Goal: Task Accomplishment & Management: Manage account settings

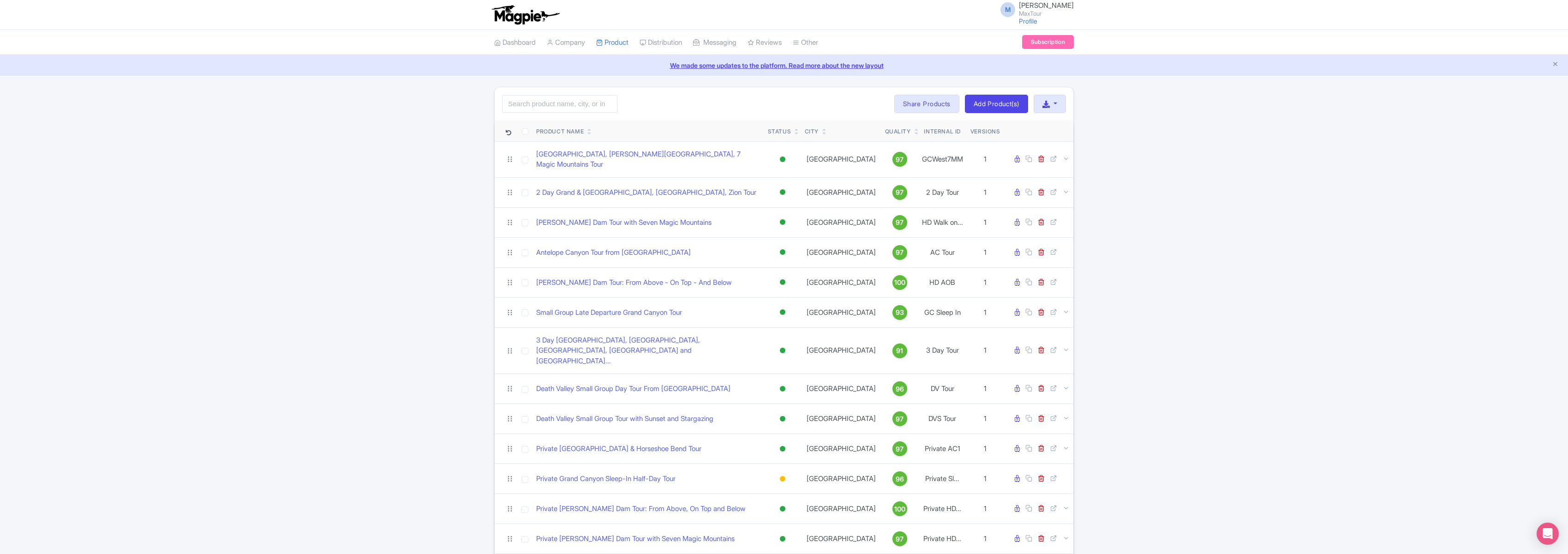
scroll to position [318, 0]
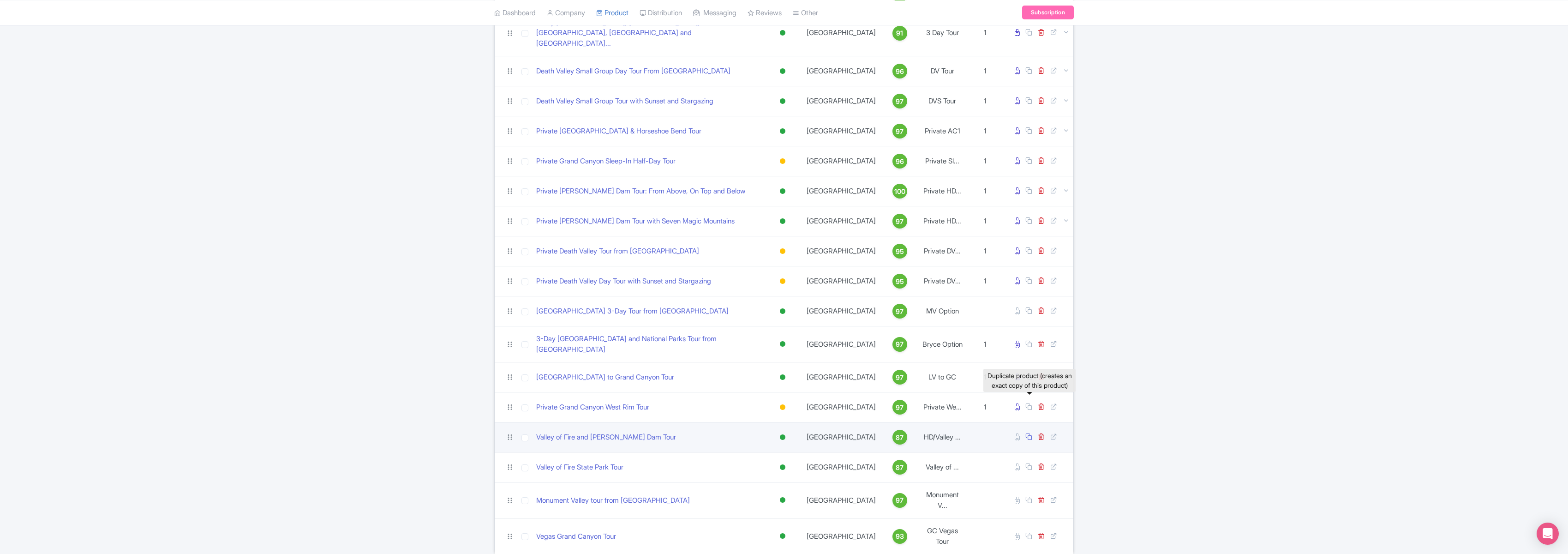
click at [1030, 433] on icon at bounding box center [1028, 436] width 7 height 7
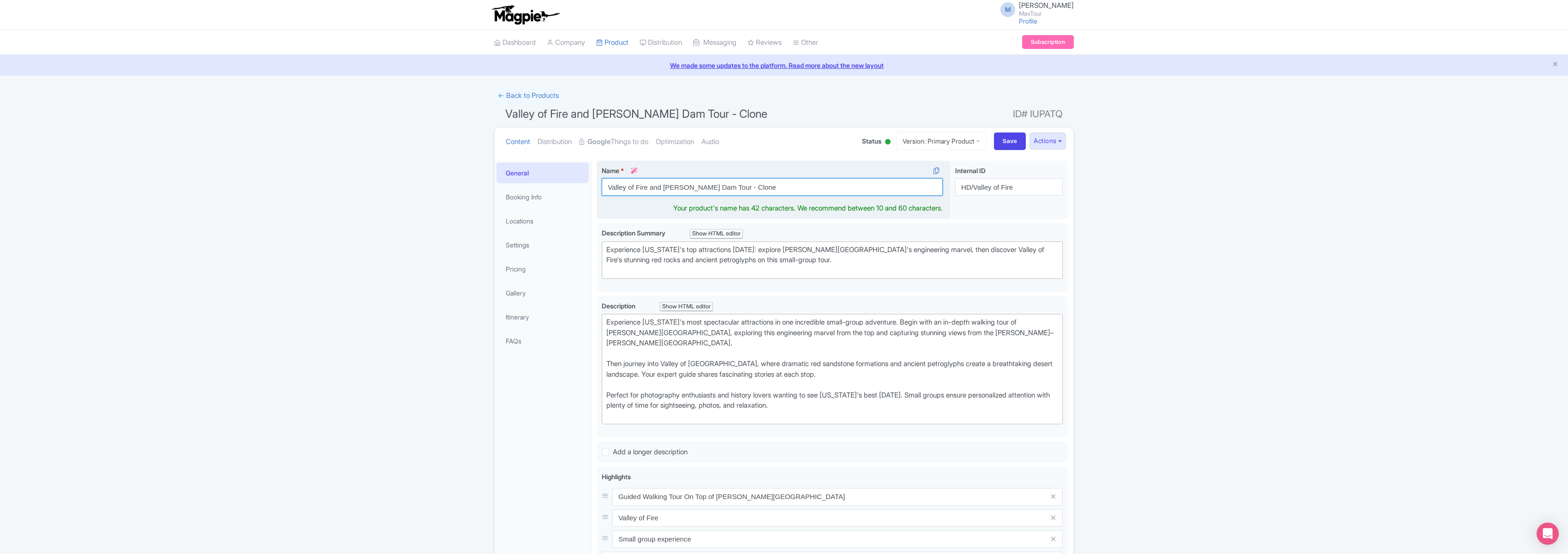
drag, startPoint x: 649, startPoint y: 186, endPoint x: 835, endPoint y: 189, distance: 186.0
click at [835, 189] on input "Valley of Fire and Hoover Dam Tour - Clone" at bounding box center [772, 187] width 341 height 18
type input "Valley of Fire Small Group Tour"
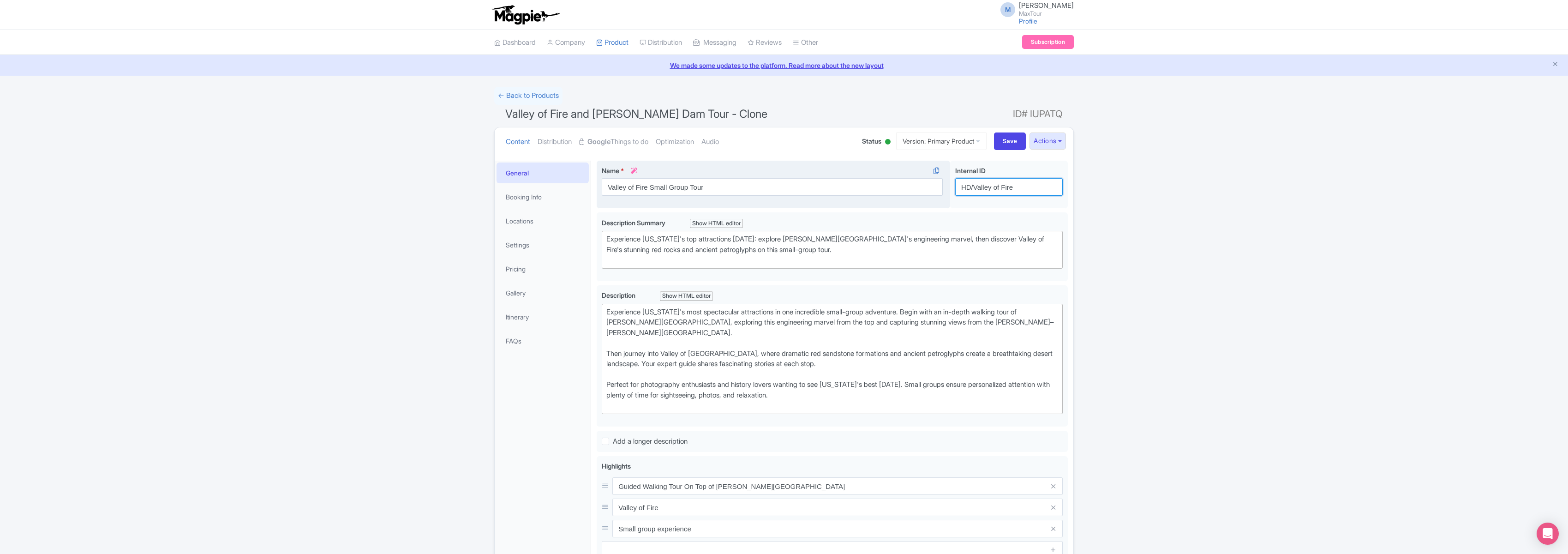
drag, startPoint x: 1018, startPoint y: 185, endPoint x: 875, endPoint y: 183, distance: 143.0
click at [877, 182] on div "Valley of Fire and Hoover Dam Tour - Clone Name * i Valley of Fire Small Group …" at bounding box center [832, 186] width 471 height 52
type input "Valley of Fire Small Group Tour"
click at [1004, 141] on input "Save" at bounding box center [1010, 141] width 32 height 18
type input "Saving..."
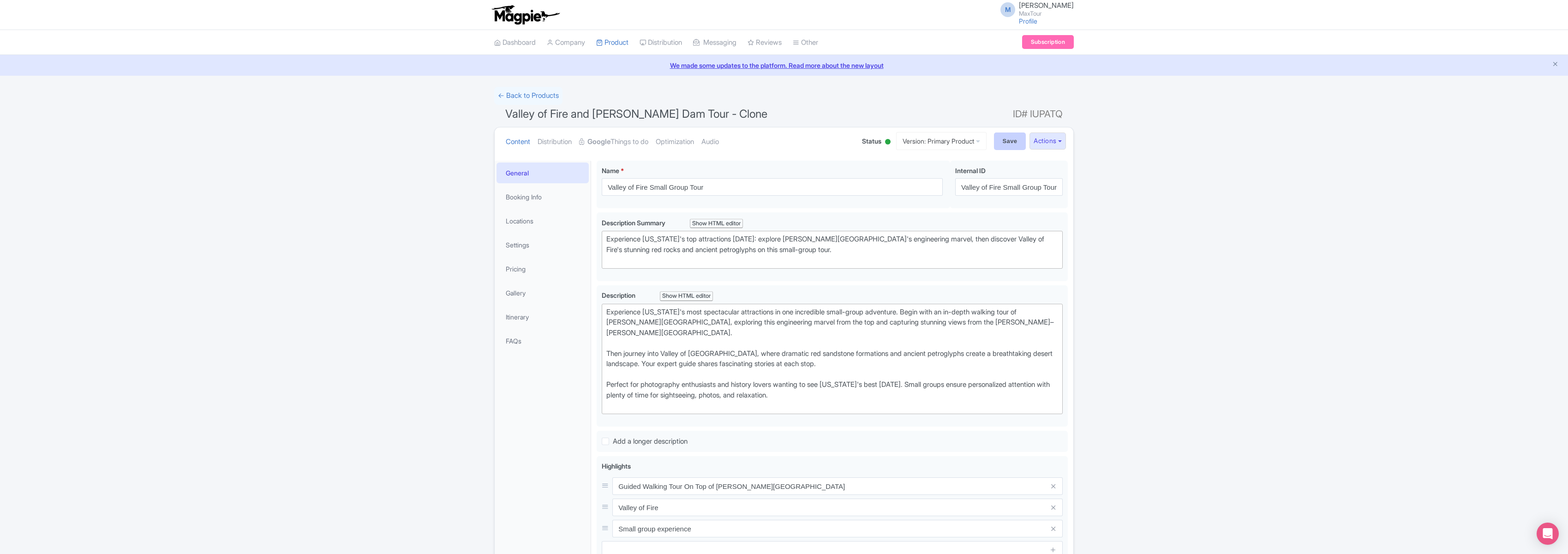
type input "Saving..."
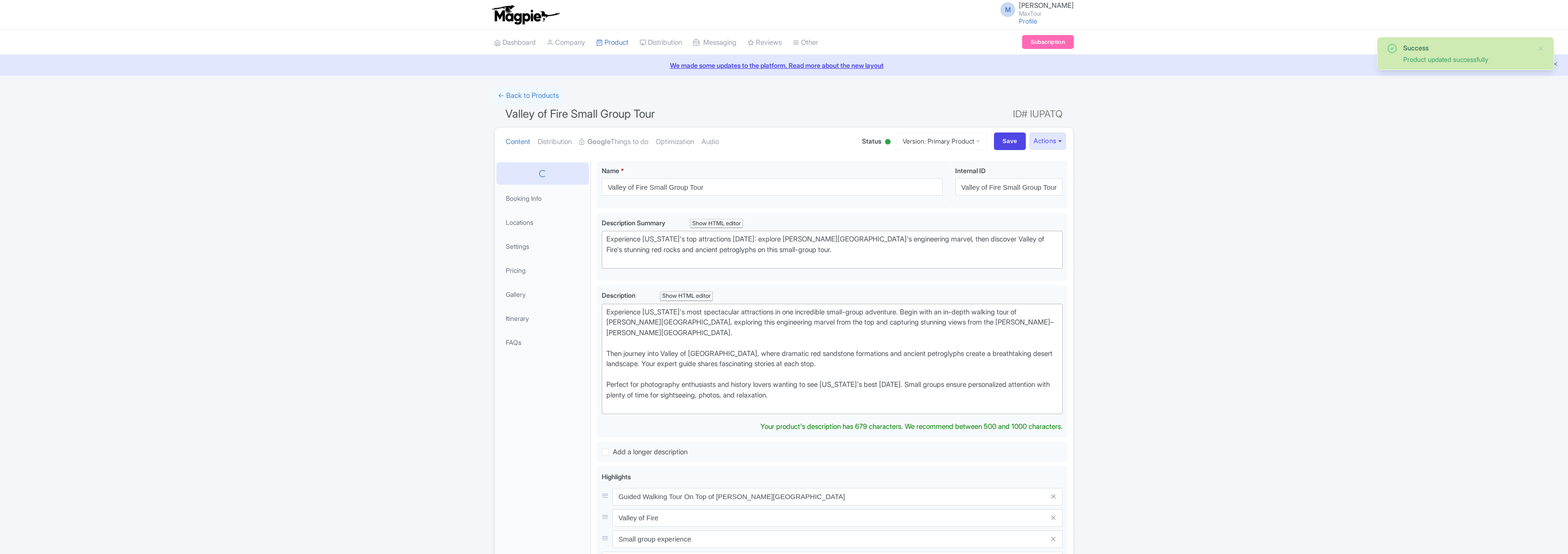
scroll to position [161, 0]
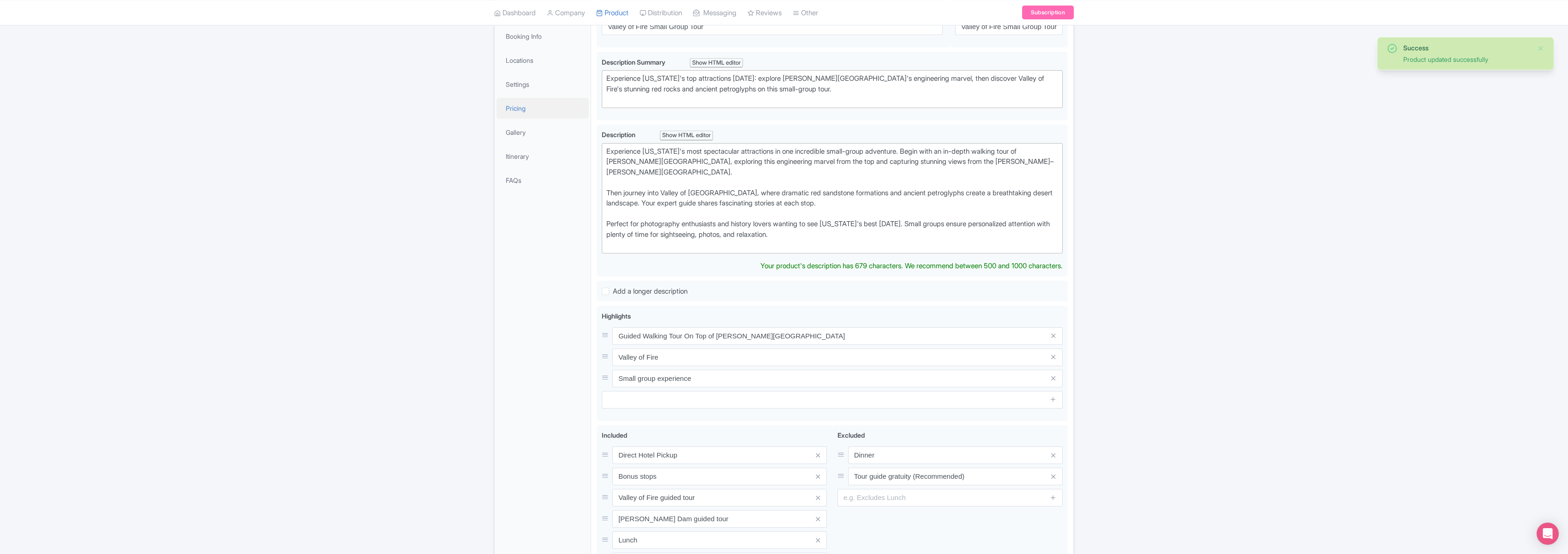
click at [519, 108] on link "Pricing" at bounding box center [543, 108] width 93 height 21
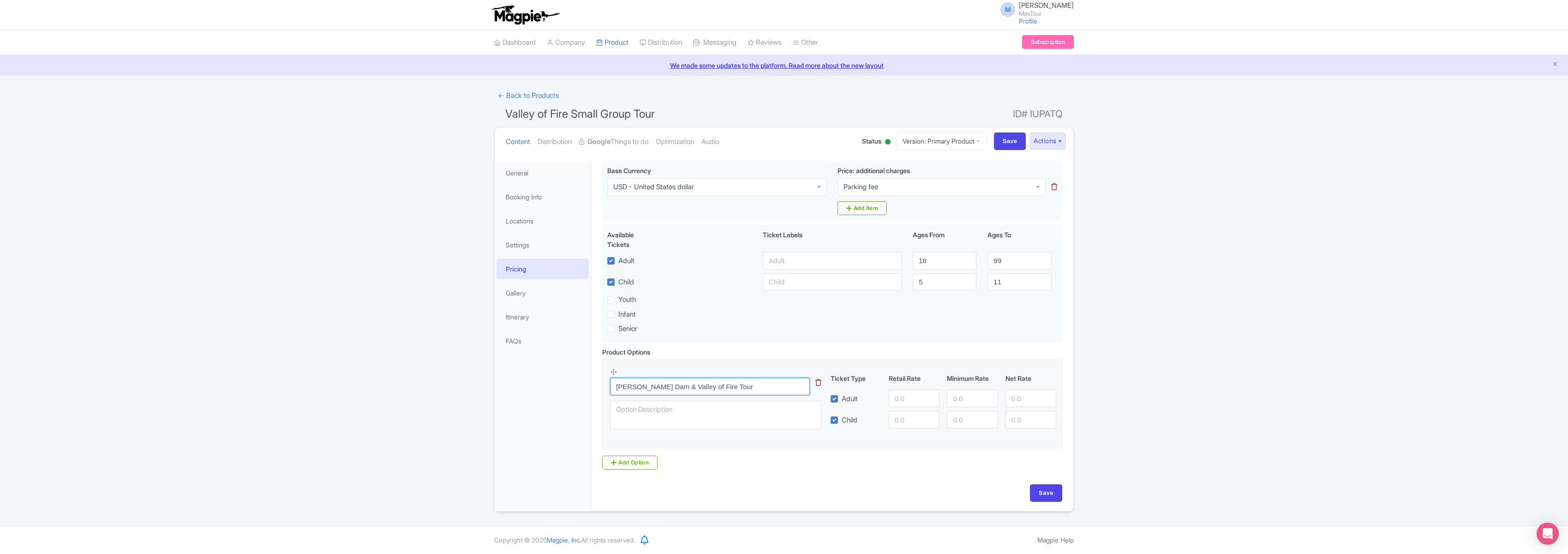
drag, startPoint x: 724, startPoint y: 388, endPoint x: 562, endPoint y: 385, distance: 162.0
click at [562, 385] on div "General Booking Info Locations Settings Pricing Gallery Itinerary FAQs Valley o…" at bounding box center [784, 333] width 579 height 356
type input "Valley of Fire Small Group tour"
click at [911, 402] on input "number" at bounding box center [914, 398] width 51 height 18
type input "1190"
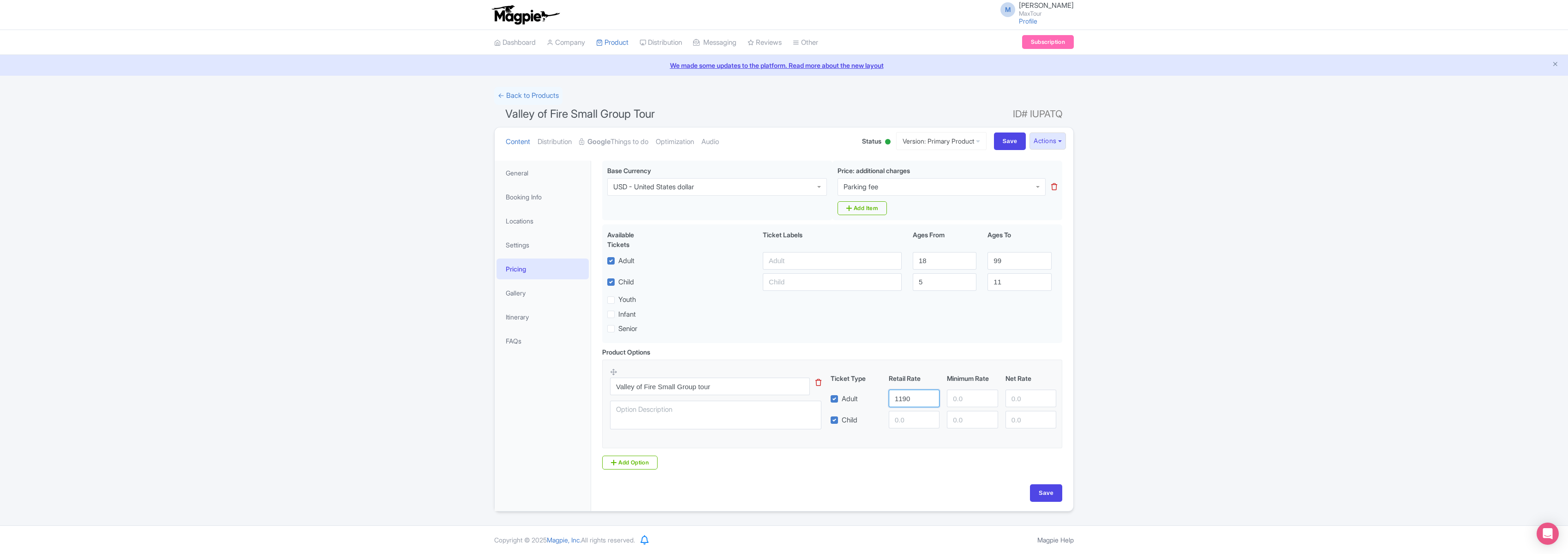
click at [994, 133] on input "Save" at bounding box center [1010, 141] width 32 height 18
type input "Saving..."
click at [903, 398] on input "1190.00" at bounding box center [914, 398] width 51 height 18
drag, startPoint x: 895, startPoint y: 399, endPoint x: 933, endPoint y: 402, distance: 38.1
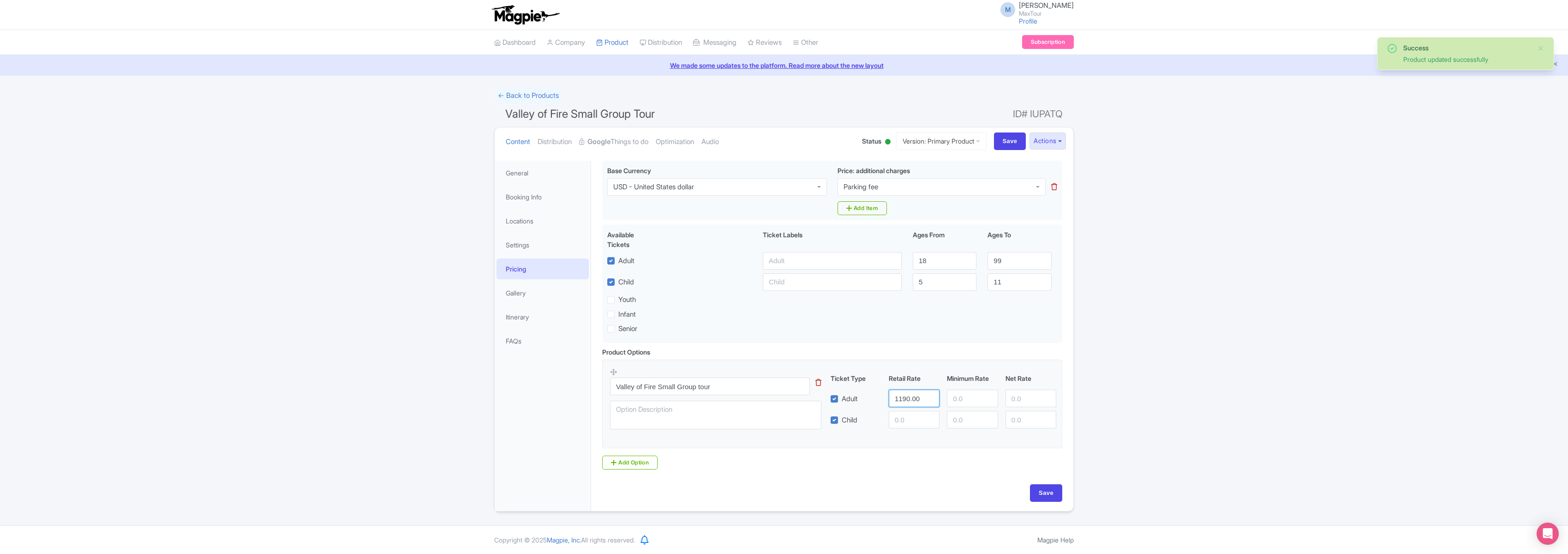
click at [933, 402] on input "1190.00" at bounding box center [914, 398] width 51 height 18
type input "119"
click at [909, 427] on input "number" at bounding box center [914, 419] width 51 height 18
type input "119"
click at [994, 133] on input "Save" at bounding box center [1010, 141] width 32 height 18
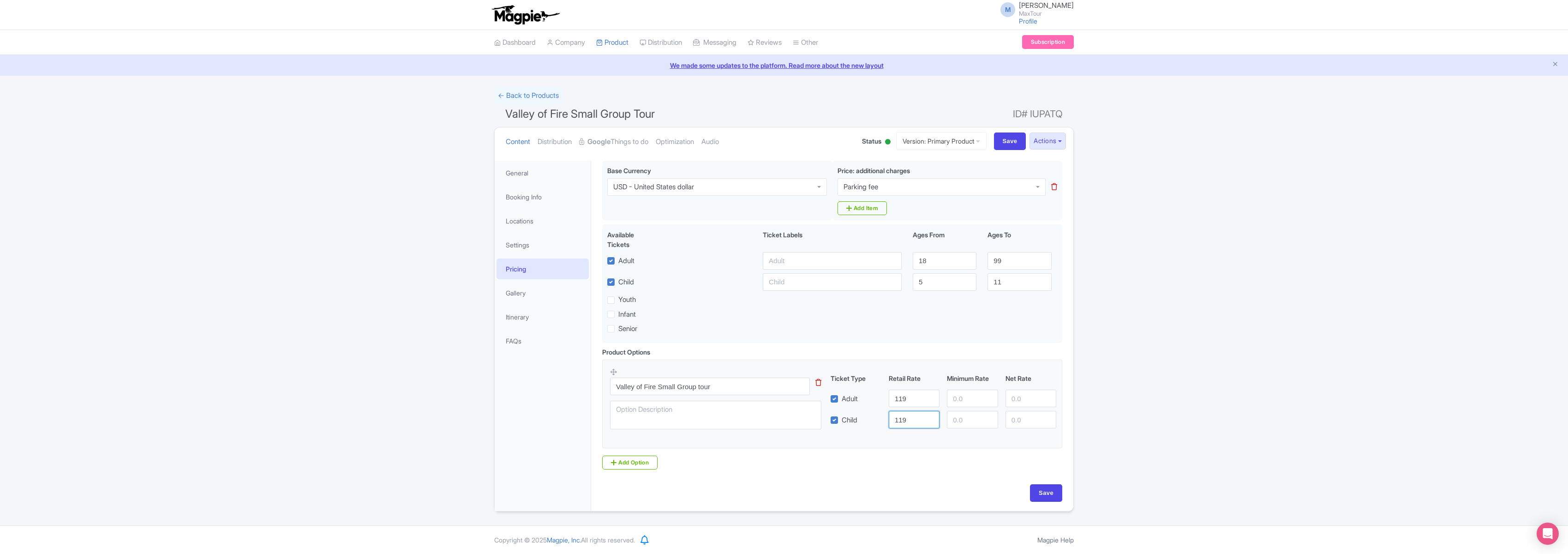
type input "Saving..."
click at [781, 321] on div "Available Tickets i Ticket Labels Ages From Ages To Adult 18 99 Child 5 11 Yout…" at bounding box center [832, 283] width 460 height 119
drag, startPoint x: 1046, startPoint y: 493, endPoint x: 1032, endPoint y: 482, distance: 17.8
click at [1046, 493] on input "Save" at bounding box center [1046, 493] width 32 height 18
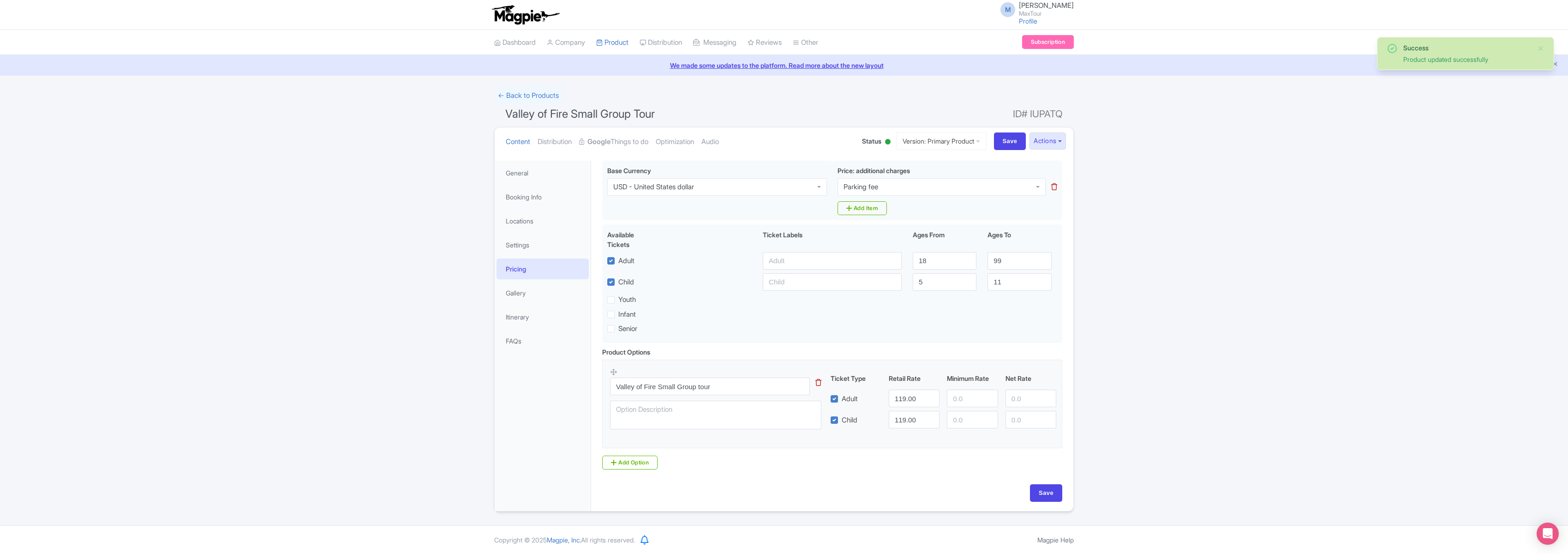
type input "Saving..."
click at [617, 142] on link "Google Things to do" at bounding box center [614, 142] width 69 height 29
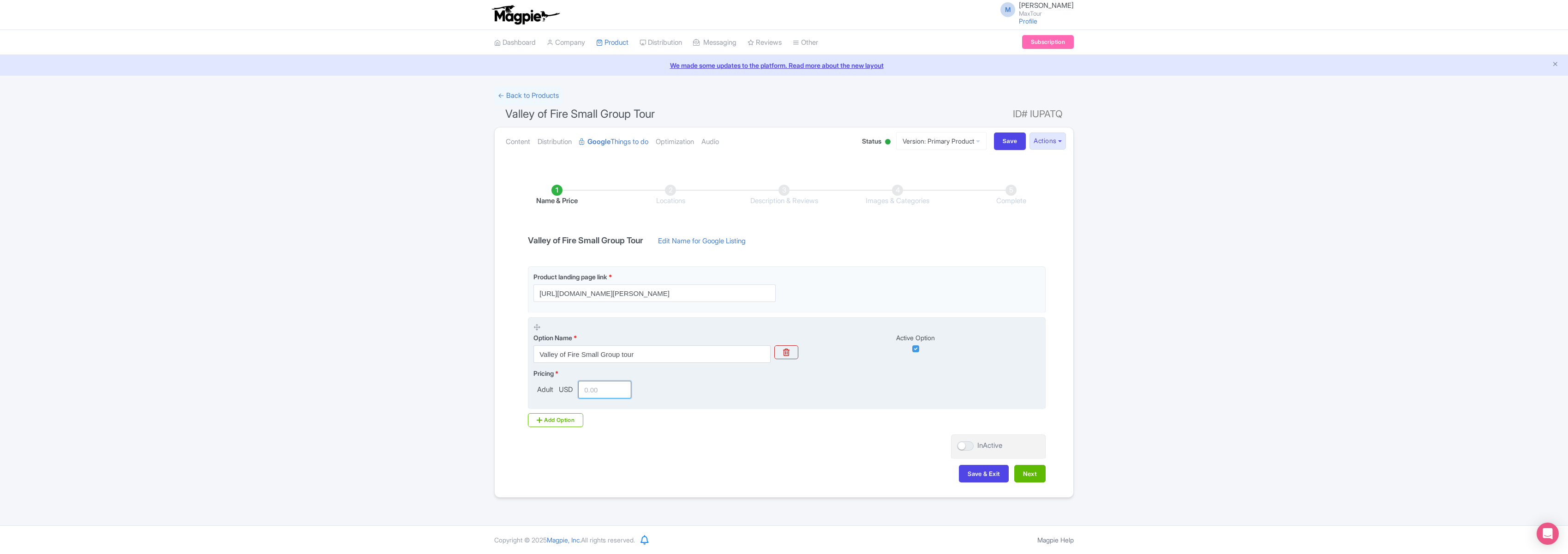
click at [593, 390] on input "number" at bounding box center [604, 389] width 53 height 18
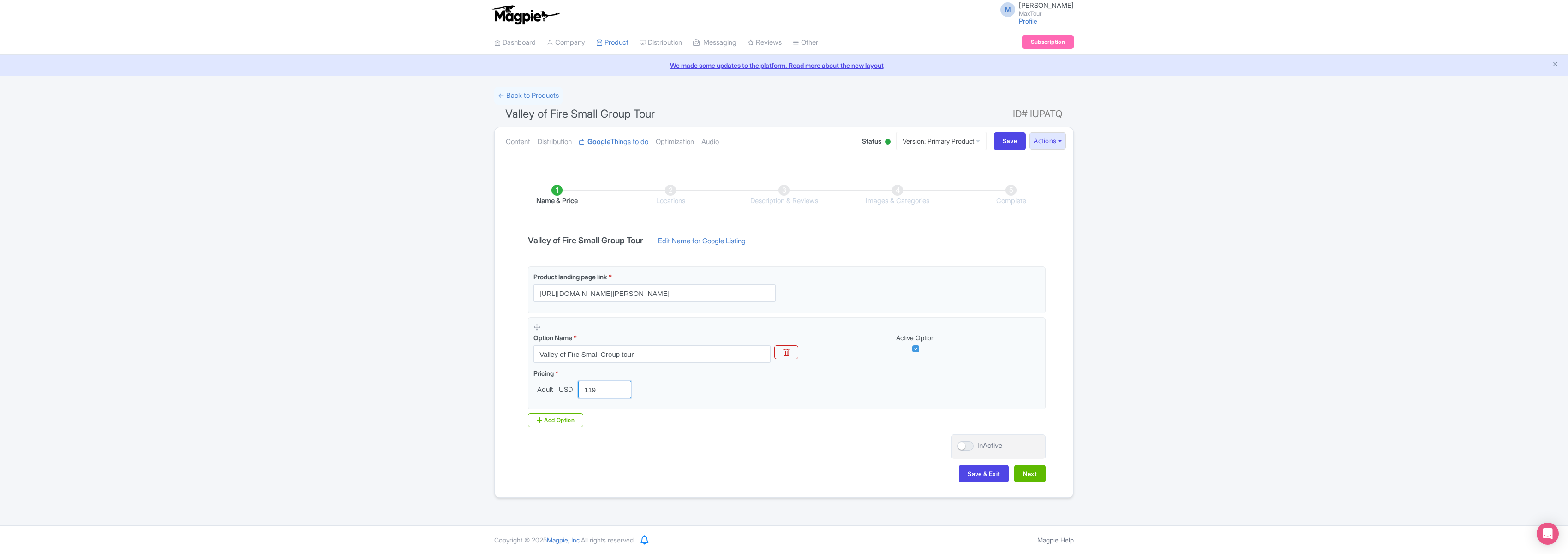
type input "119"
click at [721, 421] on div "Product landing page link * [URL][DOMAIN_NAME][PERSON_NAME] Option Name * Valle…" at bounding box center [784, 346] width 523 height 161
click at [670, 190] on li "Locations" at bounding box center [670, 195] width 113 height 22
click at [1031, 475] on button "Next" at bounding box center [1030, 473] width 32 height 18
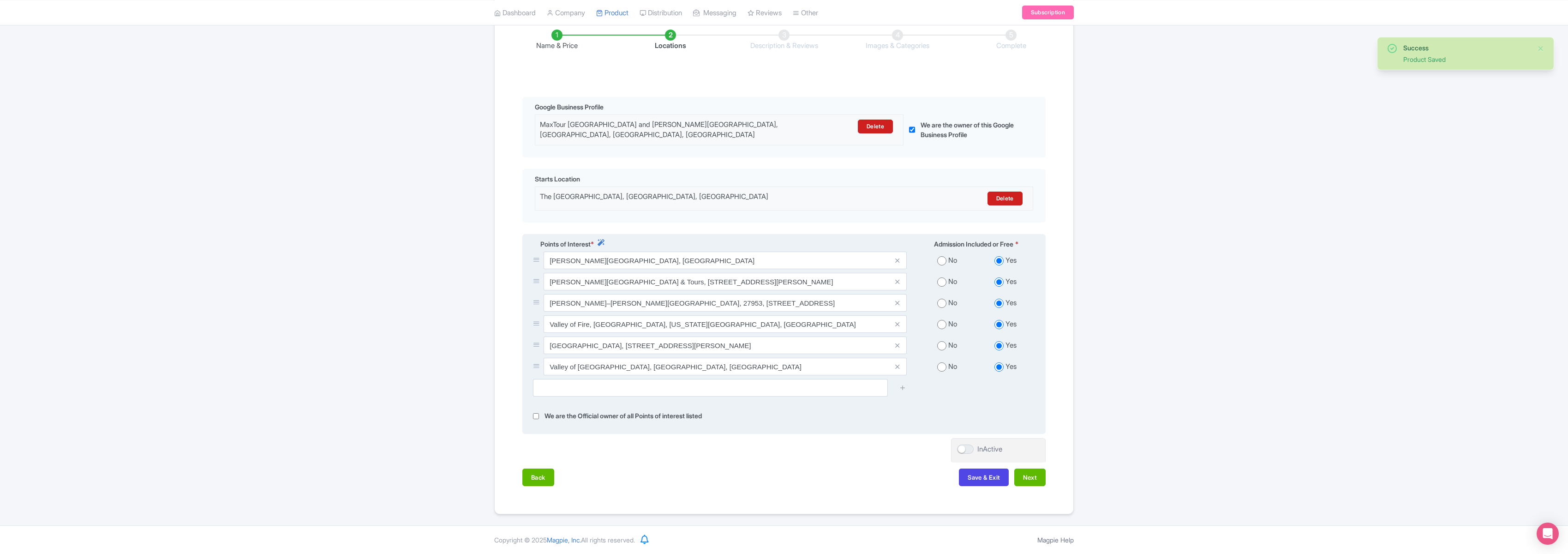
scroll to position [156, 0]
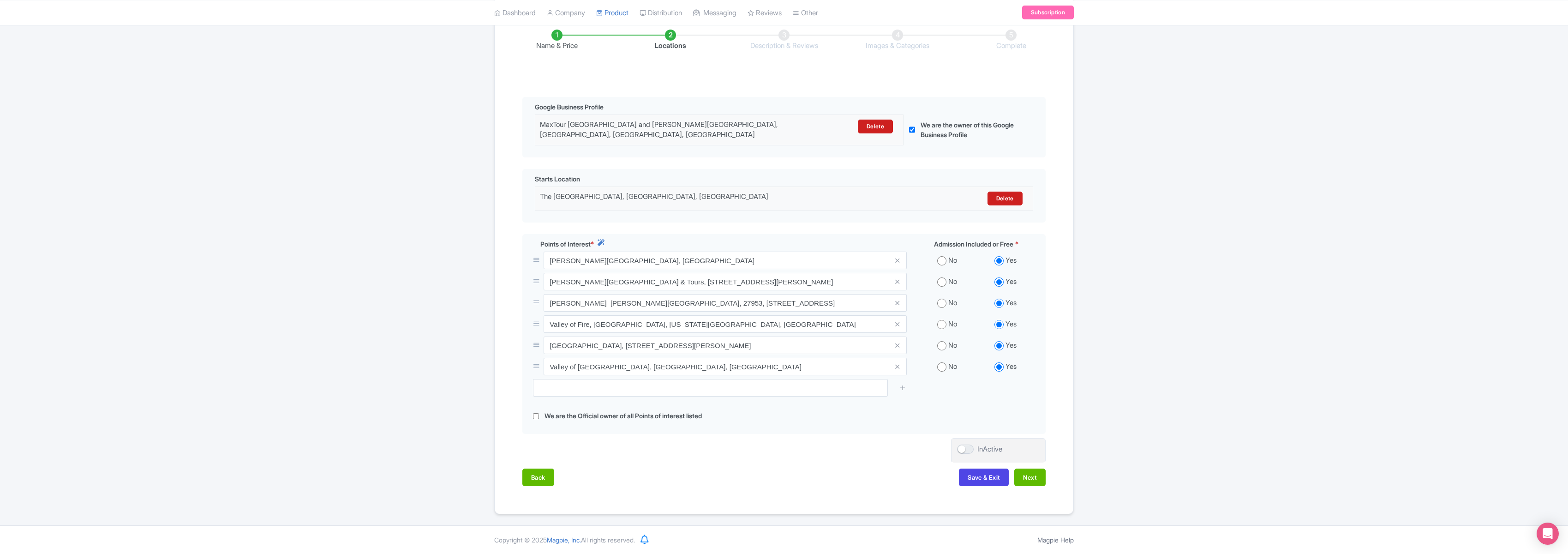
click at [554, 32] on li "Name & Price" at bounding box center [557, 41] width 113 height 22
click at [1033, 476] on button "Next" at bounding box center [1030, 477] width 32 height 18
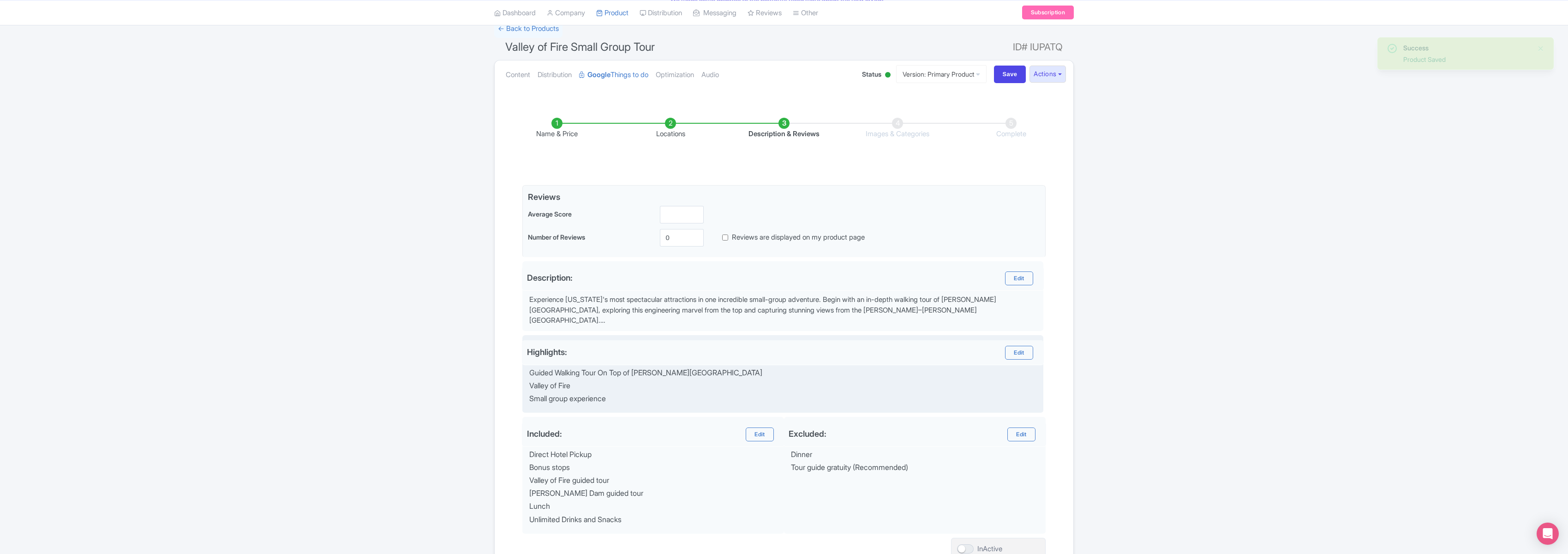
scroll to position [153, 0]
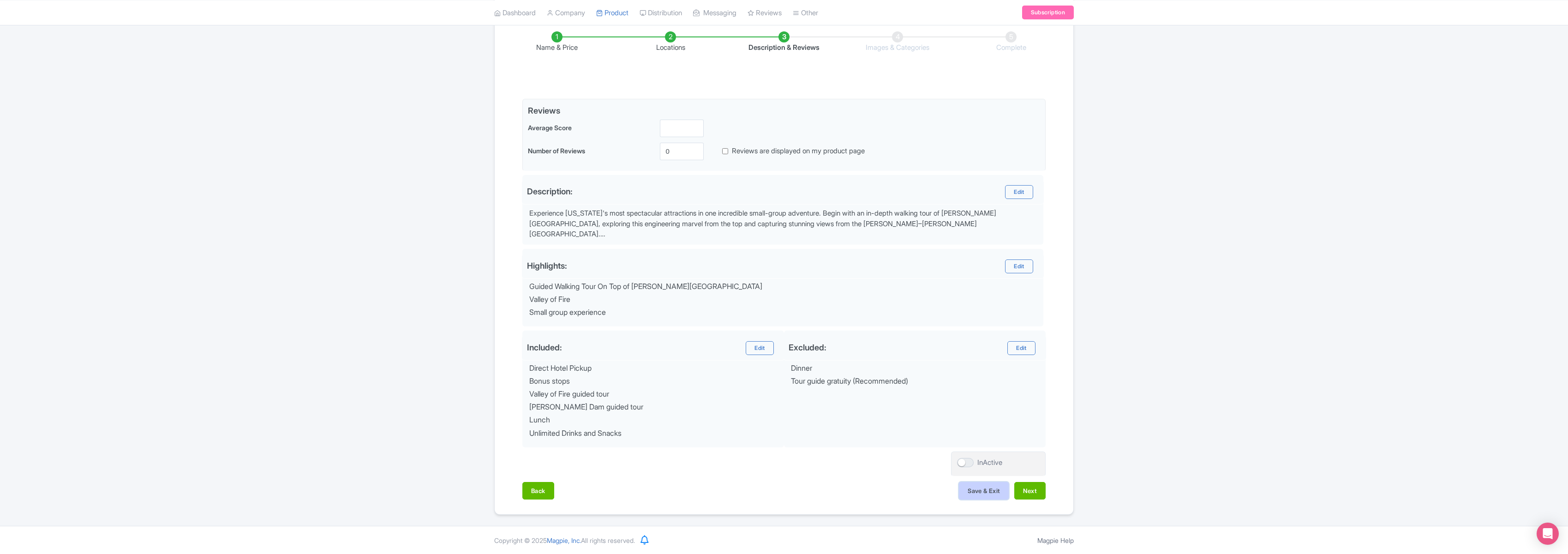
drag, startPoint x: 979, startPoint y: 490, endPoint x: 967, endPoint y: 489, distance: 12.0
click at [979, 490] on button "Save & Exit" at bounding box center [984, 490] width 50 height 18
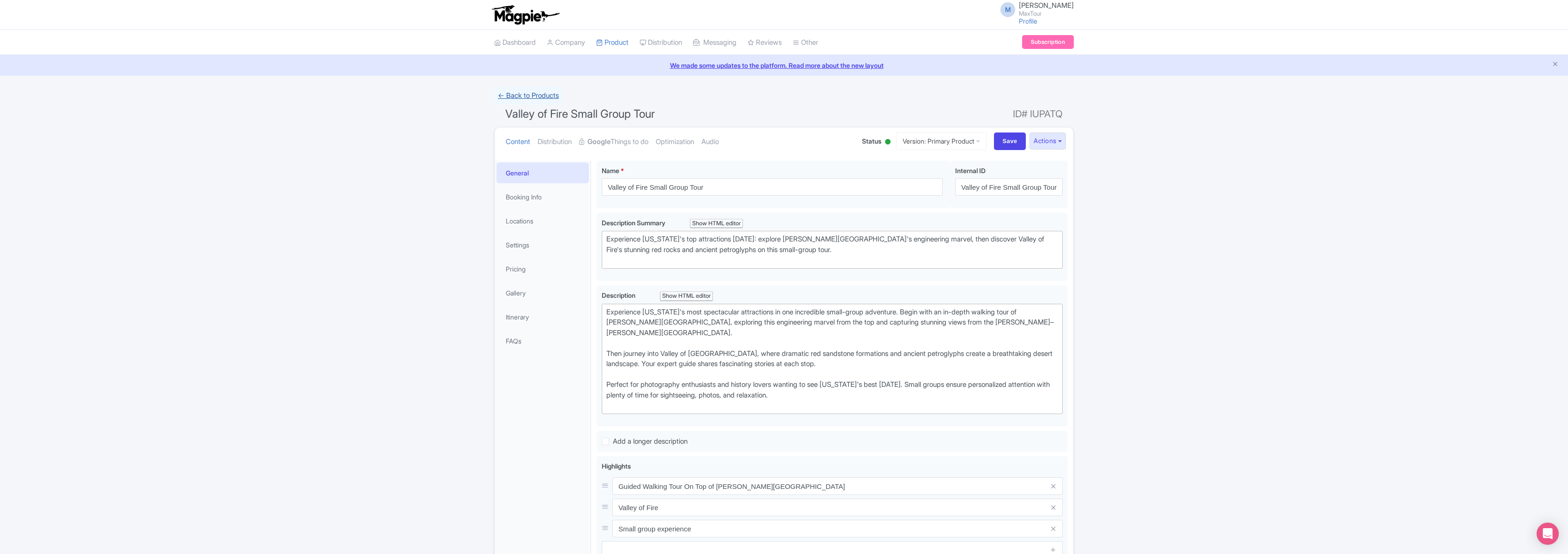
click at [530, 95] on link "← Back to Products" at bounding box center [528, 96] width 68 height 18
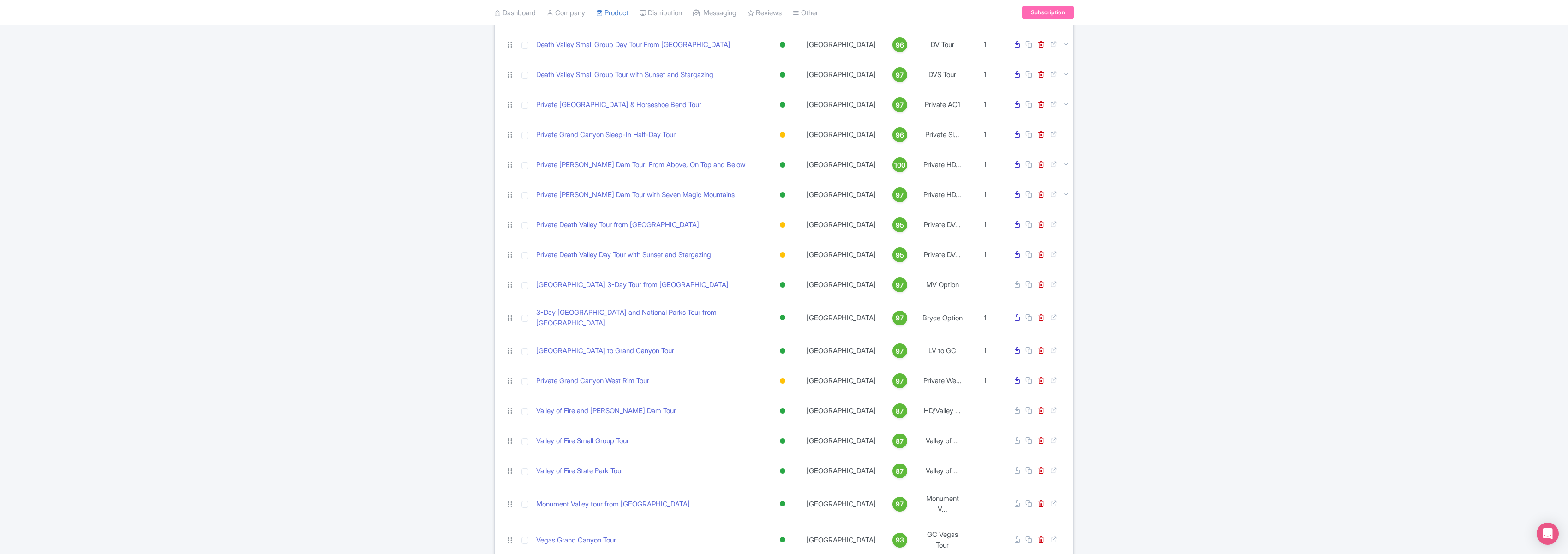
scroll to position [348, 0]
click at [782, 128] on div at bounding box center [782, 131] width 5 height 5
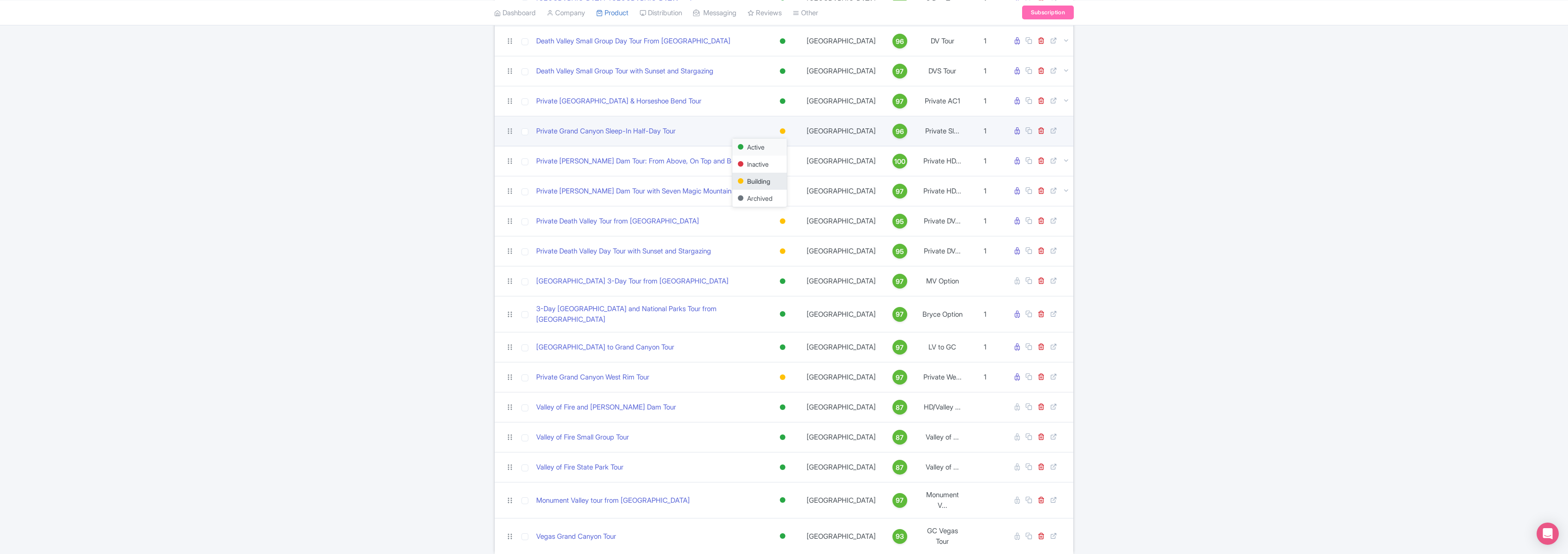
click at [758, 138] on div "Active" at bounding box center [759, 147] width 54 height 17
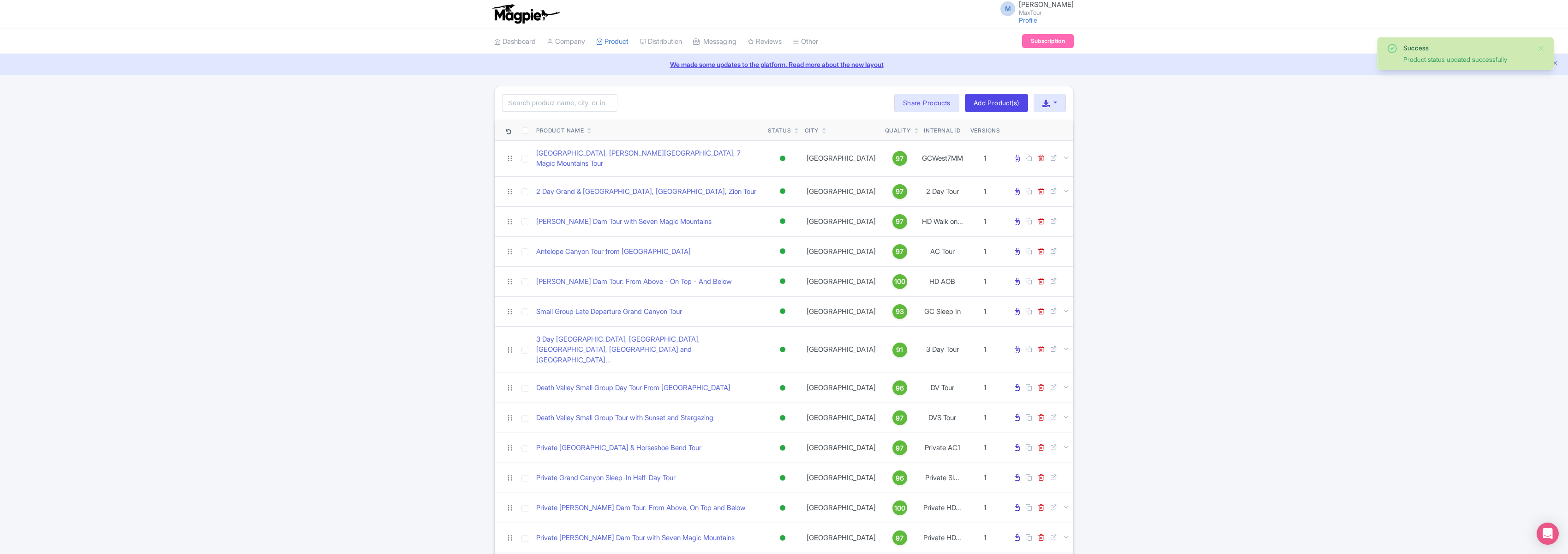
scroll to position [0, 0]
